Goal: Information Seeking & Learning: Check status

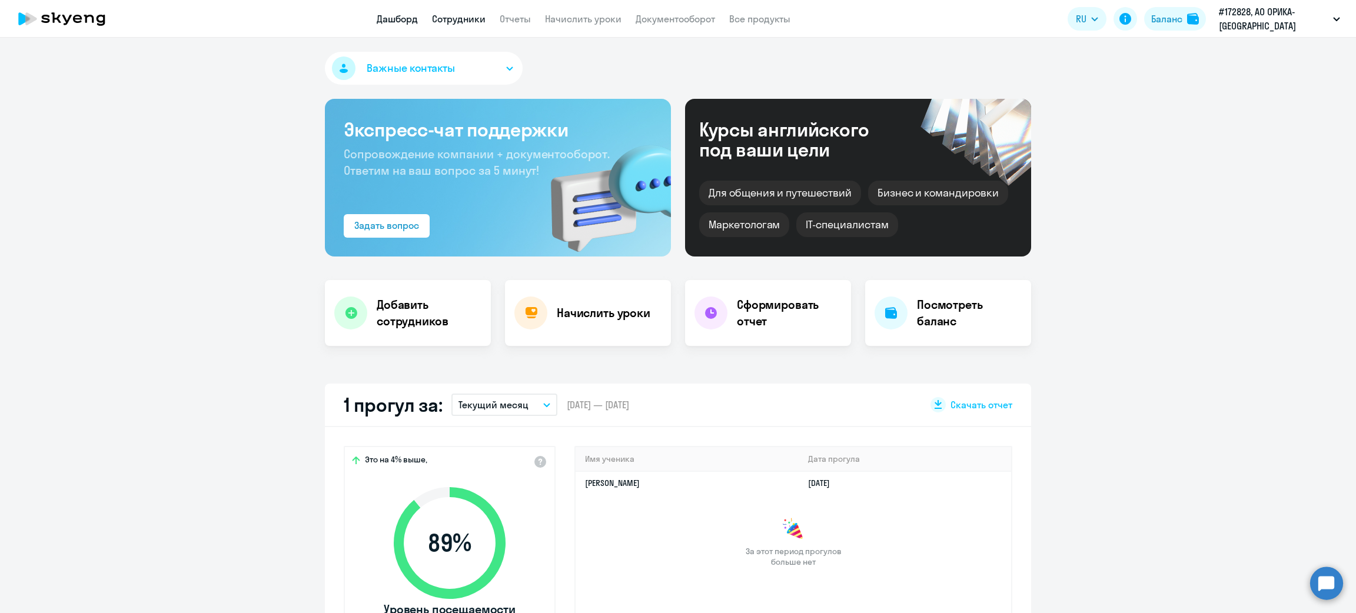
click at [460, 21] on link "Сотрудники" at bounding box center [459, 19] width 54 height 12
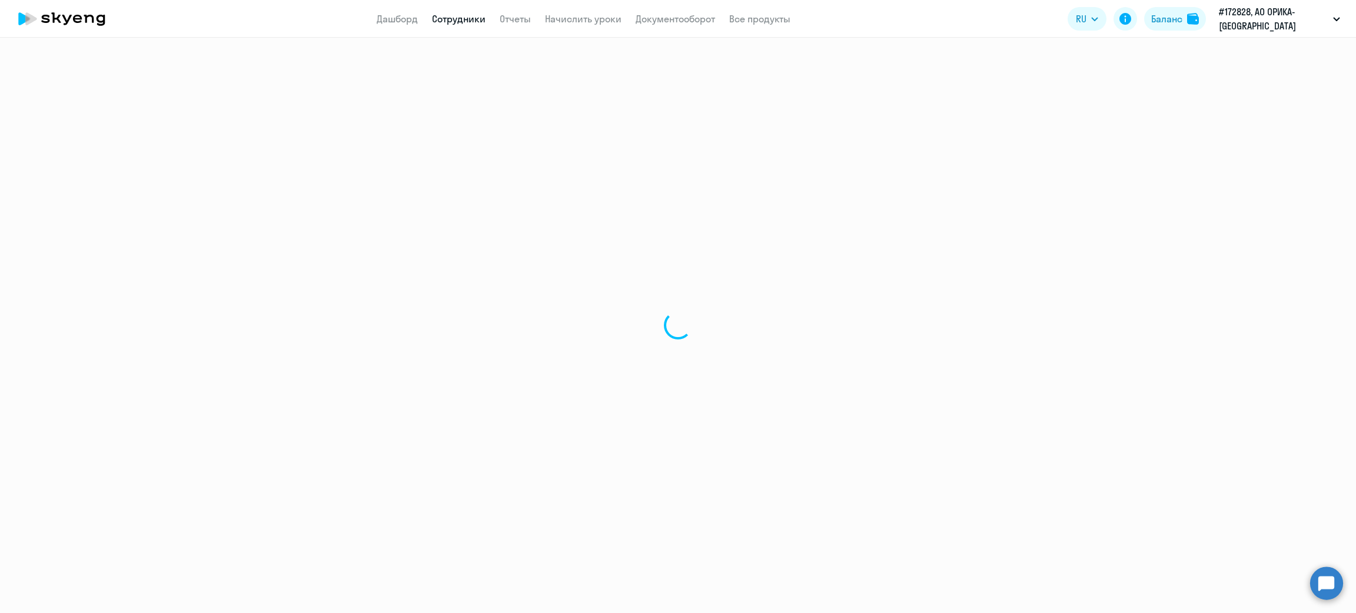
select select "30"
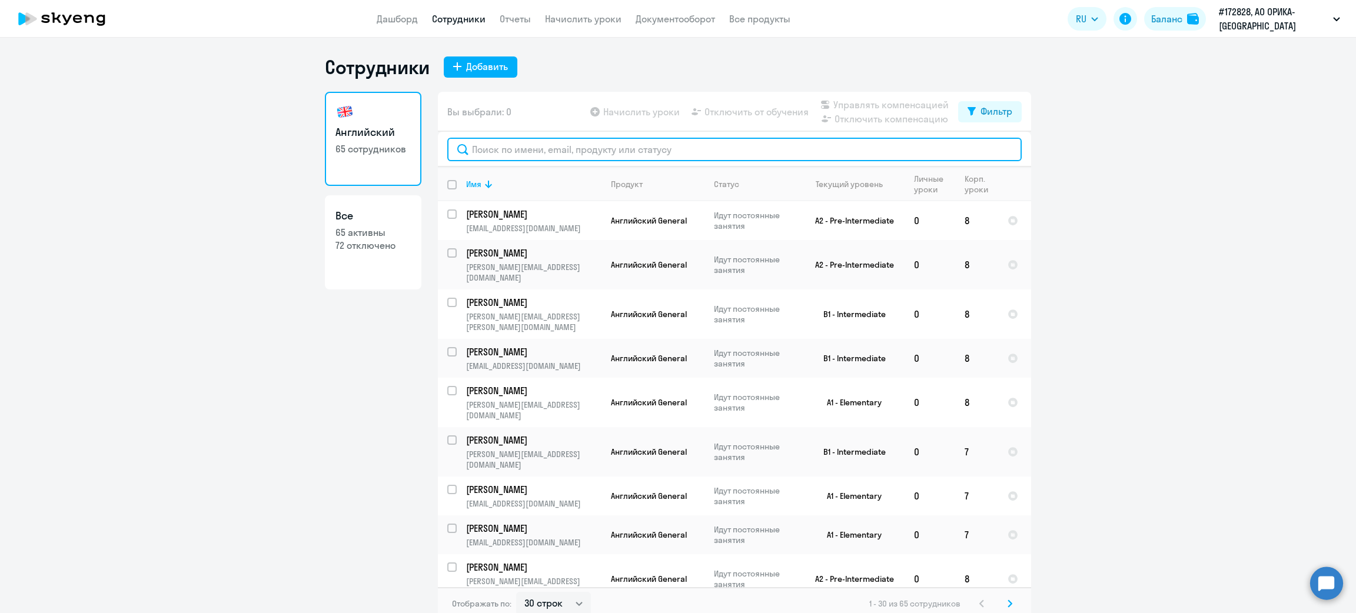
click at [616, 151] on input "text" at bounding box center [734, 150] width 575 height 24
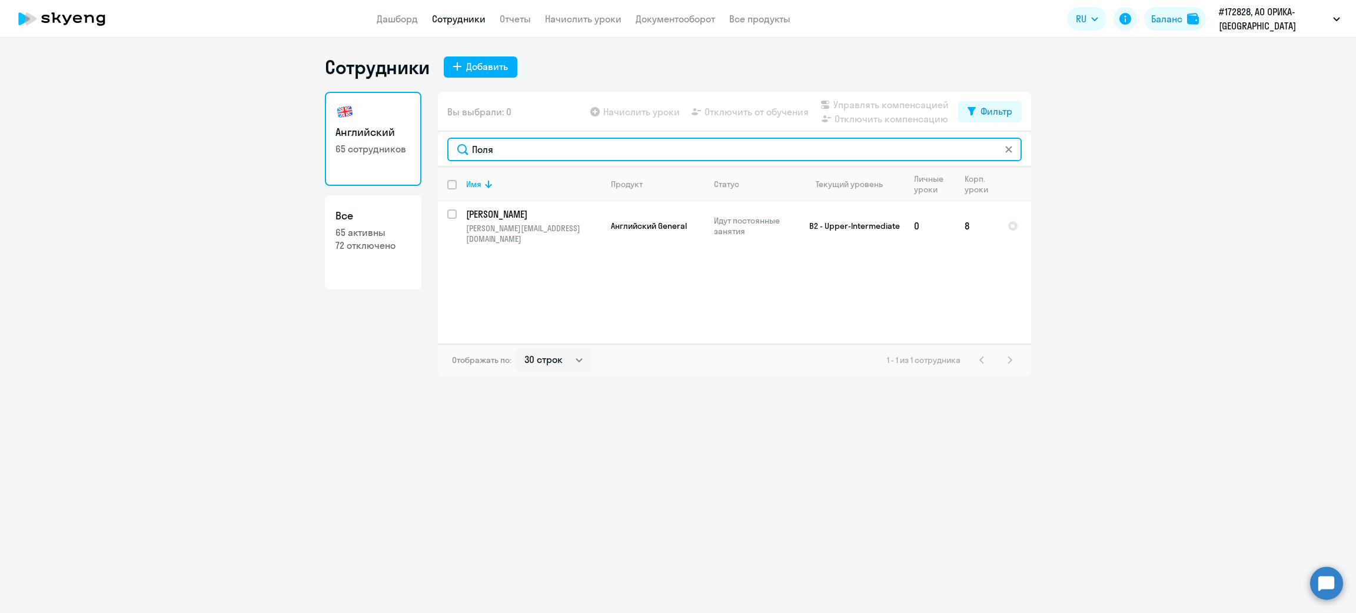
type input "Поля"
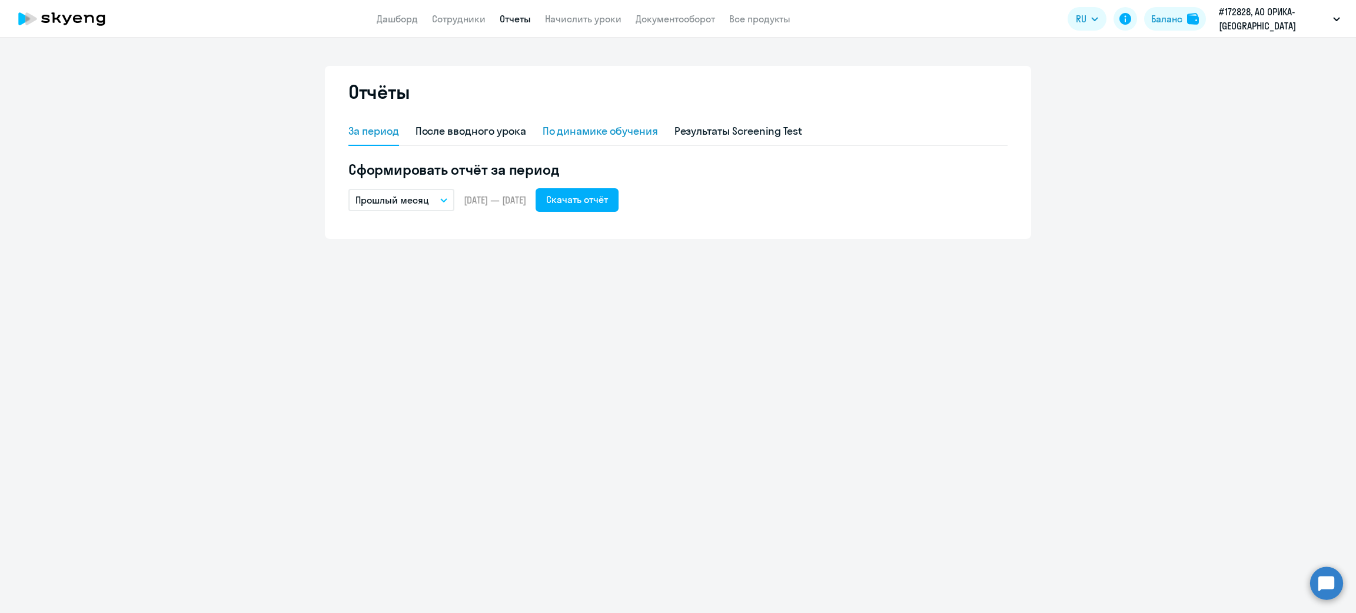
click at [622, 125] on div "По динамике обучения" at bounding box center [600, 131] width 115 height 15
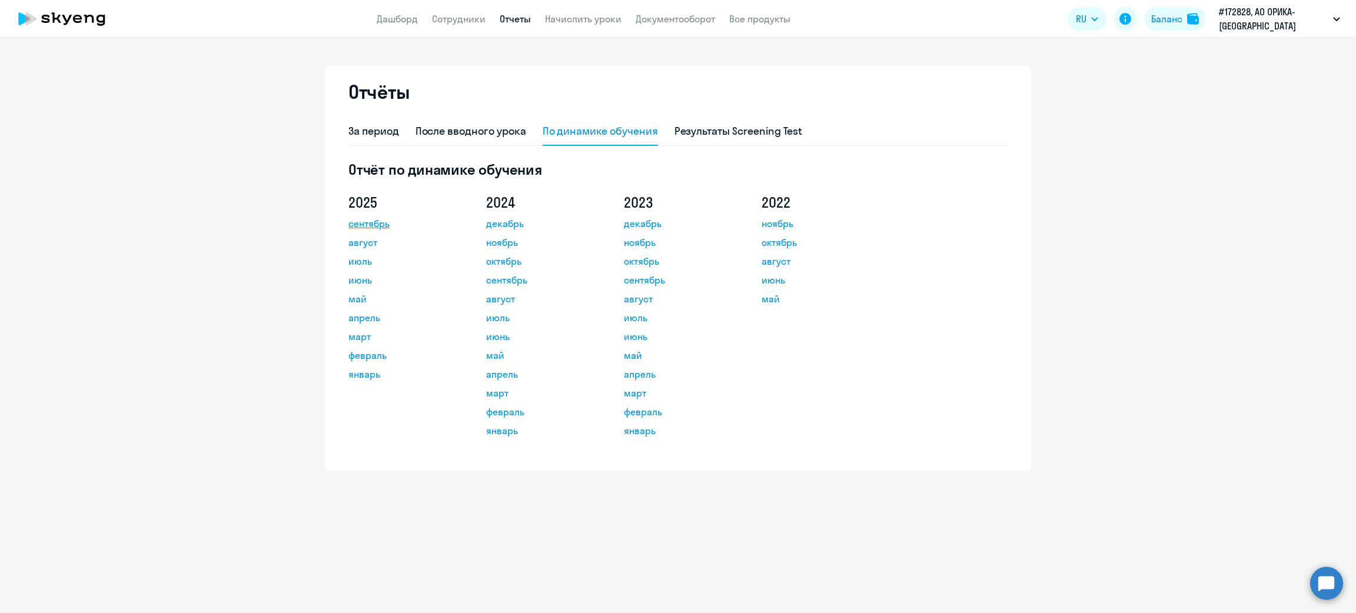
click at [367, 224] on link "сентябрь" at bounding box center [401, 224] width 106 height 14
click at [465, 26] on app-header "Дашборд Сотрудники Отчеты Начислить уроки Документооборот Все продукты Дашборд …" at bounding box center [678, 19] width 1356 height 38
click at [467, 19] on link "Сотрудники" at bounding box center [459, 19] width 54 height 12
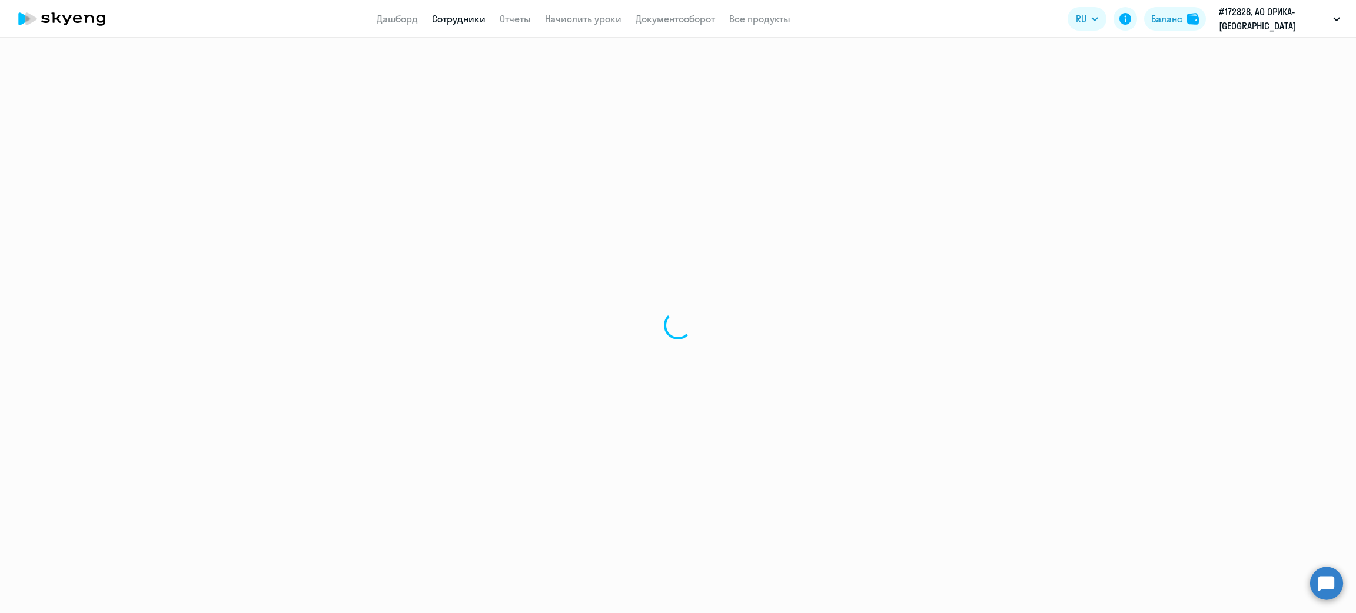
select select "30"
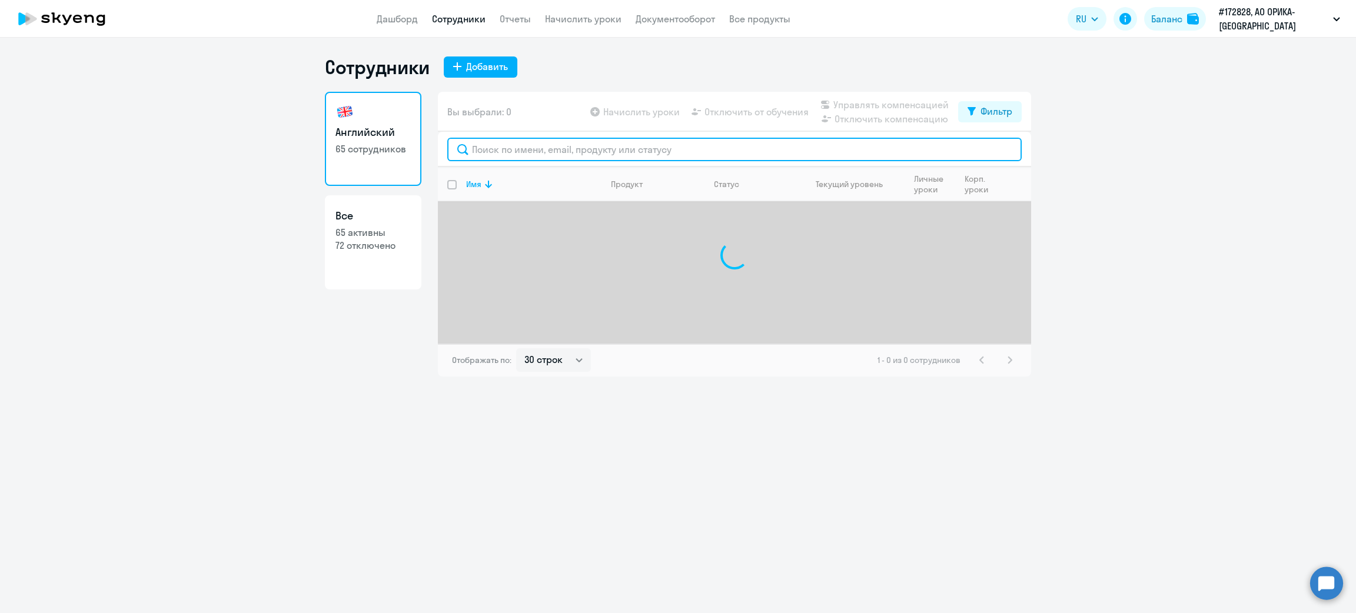
click at [567, 144] on input "text" at bounding box center [734, 150] width 575 height 24
drag, startPoint x: 550, startPoint y: 151, endPoint x: 439, endPoint y: 148, distance: 111.9
click at [439, 148] on div "тюлю" at bounding box center [734, 149] width 593 height 35
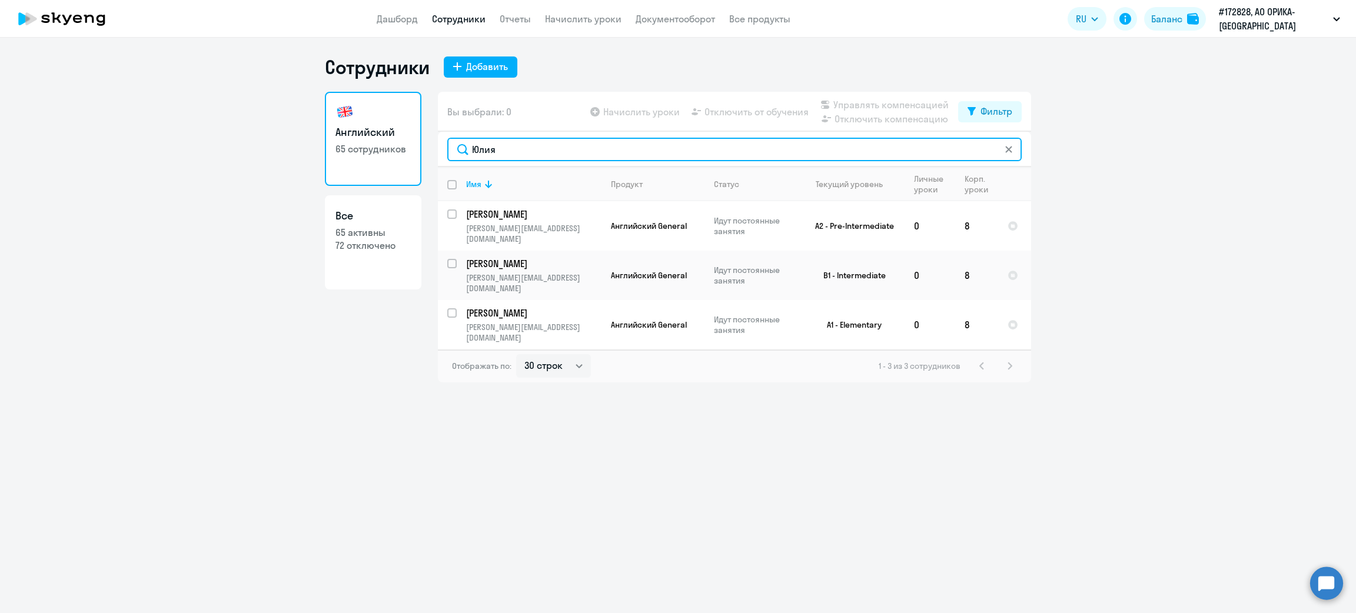
type input "Юлия"
